Goal: Transaction & Acquisition: Purchase product/service

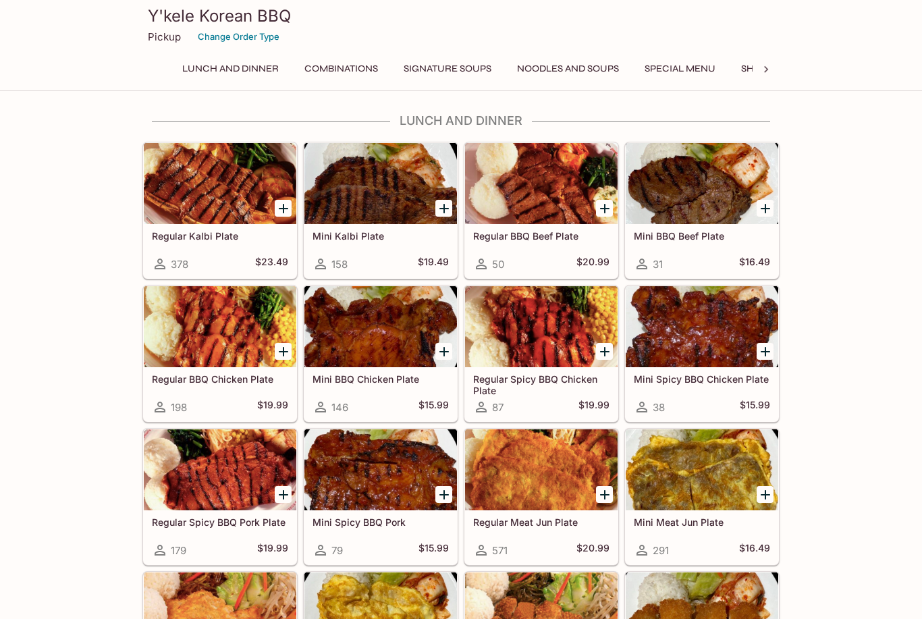
click at [346, 72] on button "Combinations" at bounding box center [341, 68] width 88 height 19
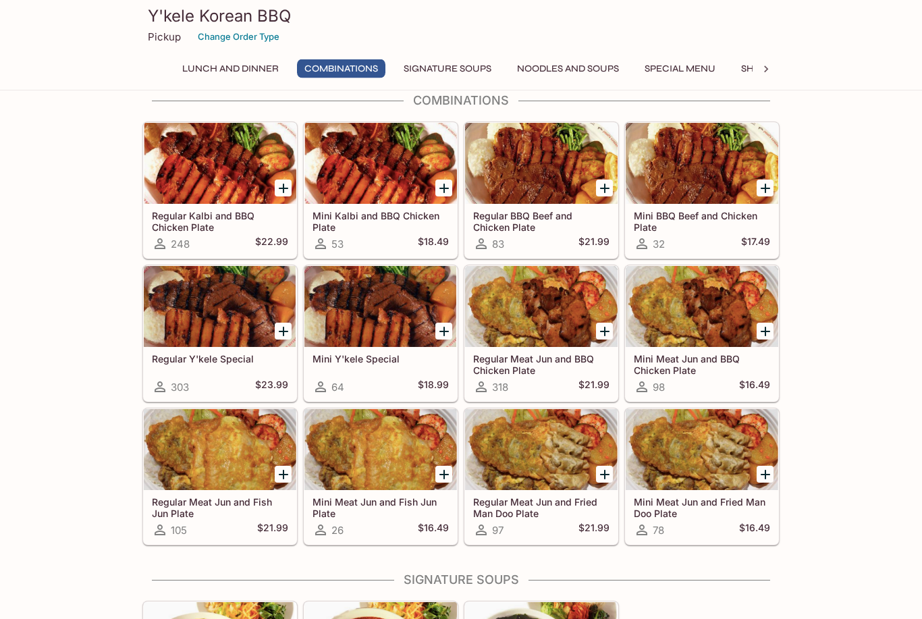
scroll to position [786, 0]
click at [235, 294] on div at bounding box center [220, 306] width 153 height 81
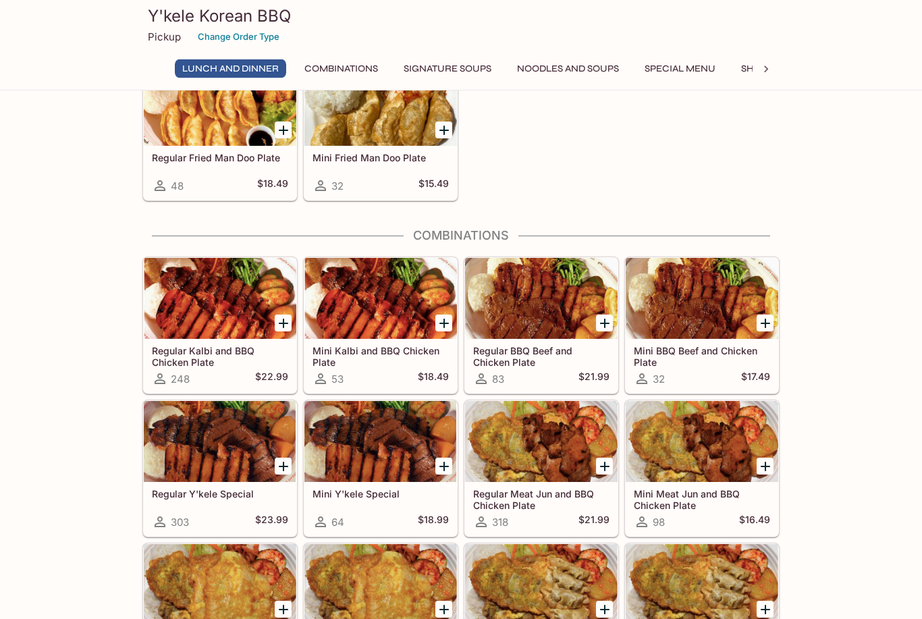
scroll to position [651, 0]
click at [427, 462] on div at bounding box center [380, 441] width 153 height 81
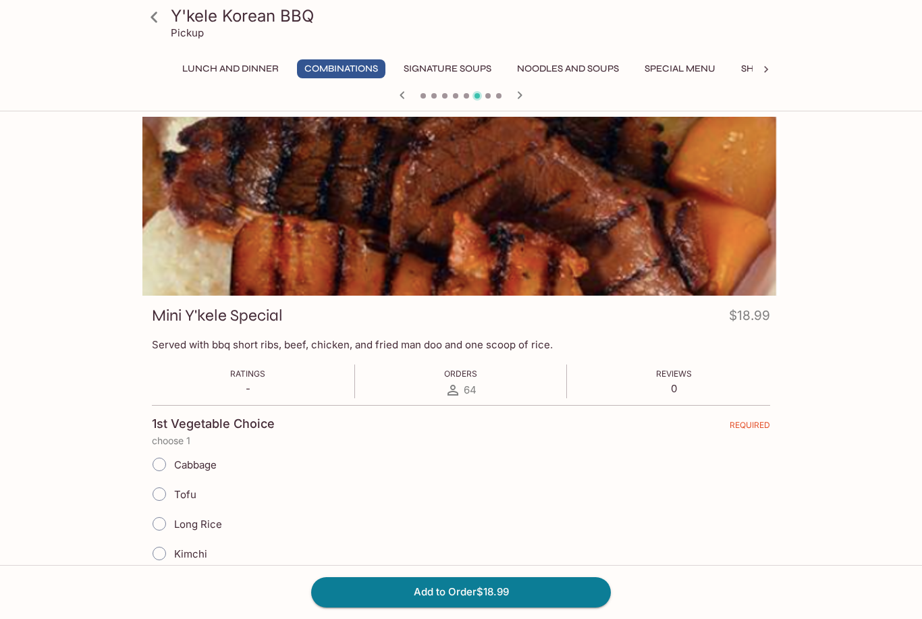
scroll to position [1, 0]
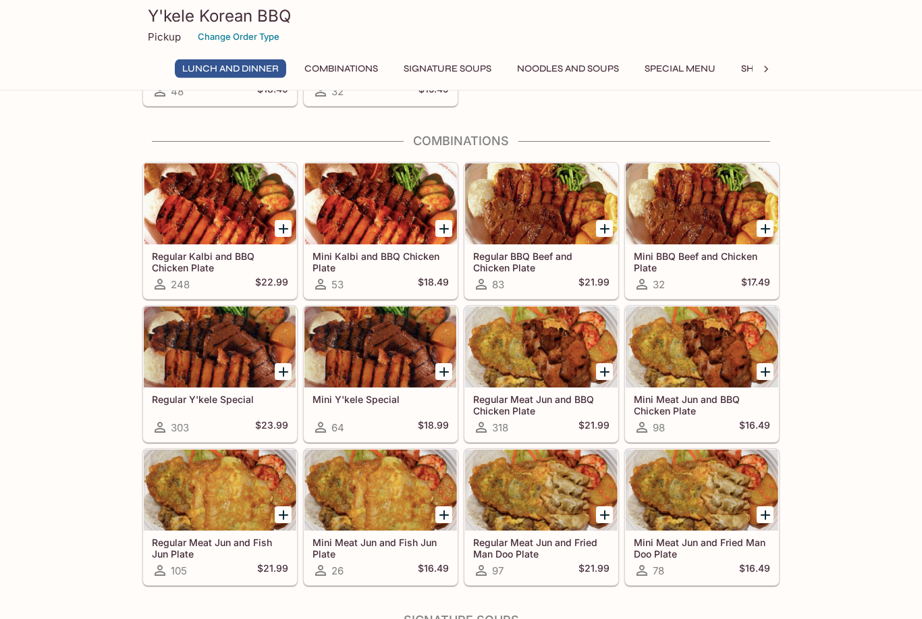
scroll to position [745, 0]
click at [250, 333] on div at bounding box center [220, 346] width 153 height 81
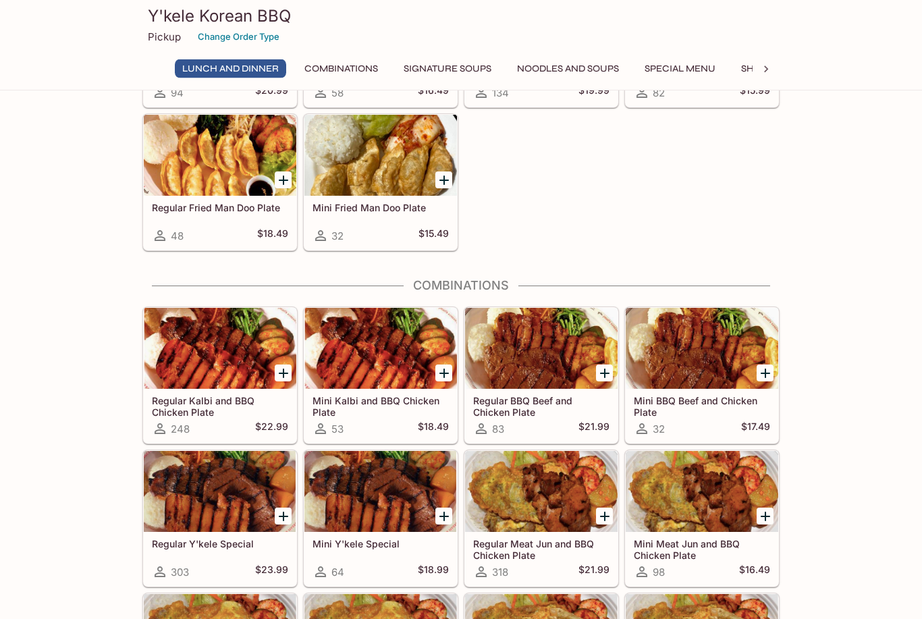
scroll to position [601, 0]
click at [389, 485] on div at bounding box center [380, 491] width 153 height 81
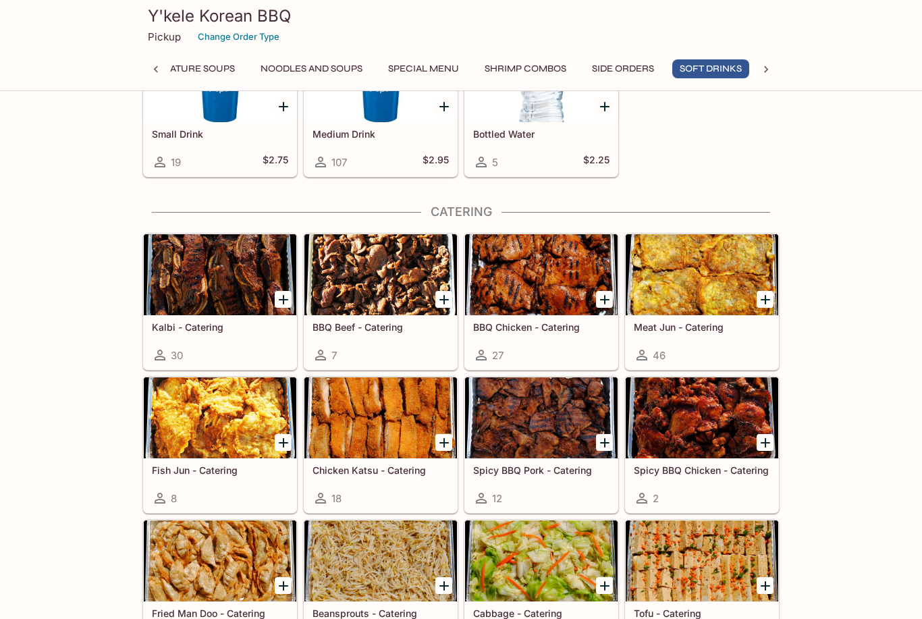
scroll to position [2650, 0]
